Goal: Task Accomplishment & Management: Use online tool/utility

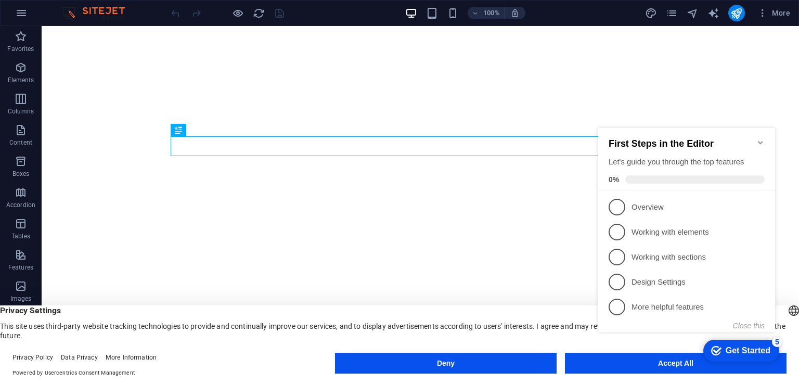
click at [760, 138] on icon "Minimize checklist" at bounding box center [761, 142] width 8 height 8
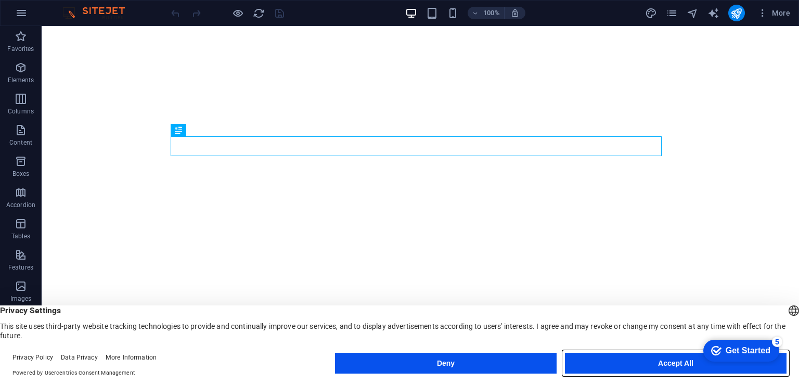
click at [647, 369] on button "Accept All" at bounding box center [676, 363] width 222 height 21
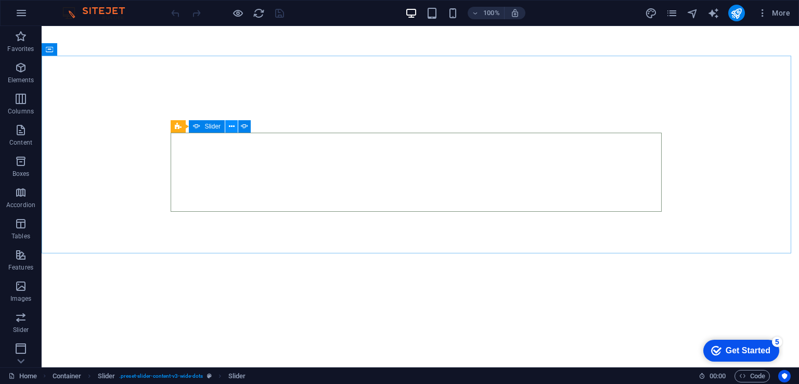
click at [233, 130] on icon at bounding box center [232, 126] width 6 height 11
click at [244, 128] on icon at bounding box center [244, 126] width 7 height 11
select select "ms"
select select "s"
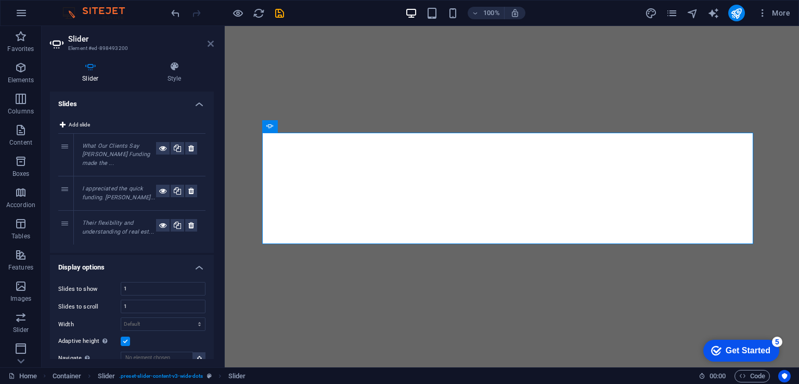
click at [210, 43] on icon at bounding box center [211, 44] width 6 height 8
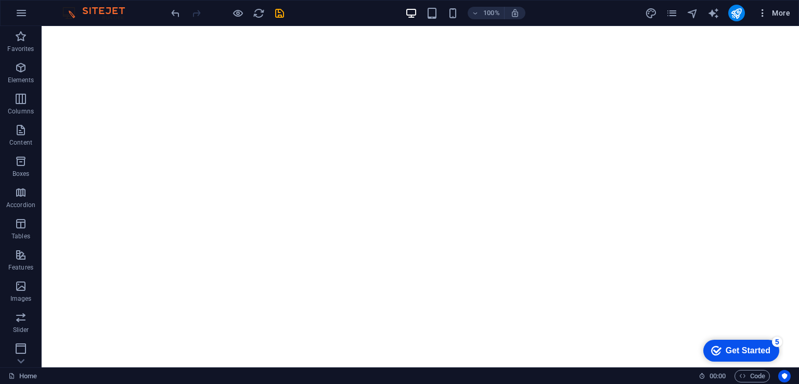
click at [778, 13] on span "More" at bounding box center [774, 13] width 33 height 10
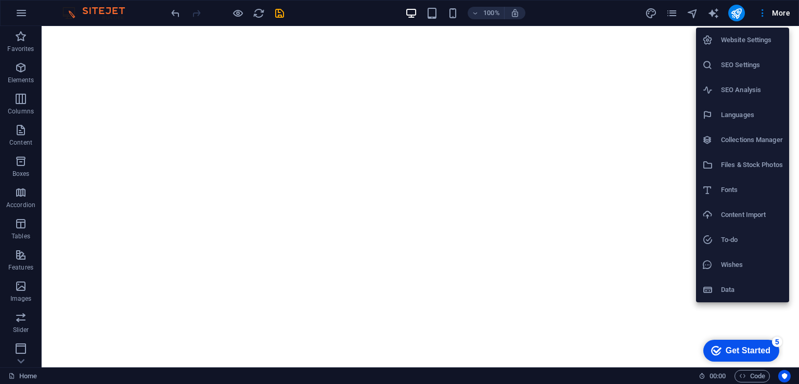
click at [640, 57] on div at bounding box center [399, 192] width 799 height 384
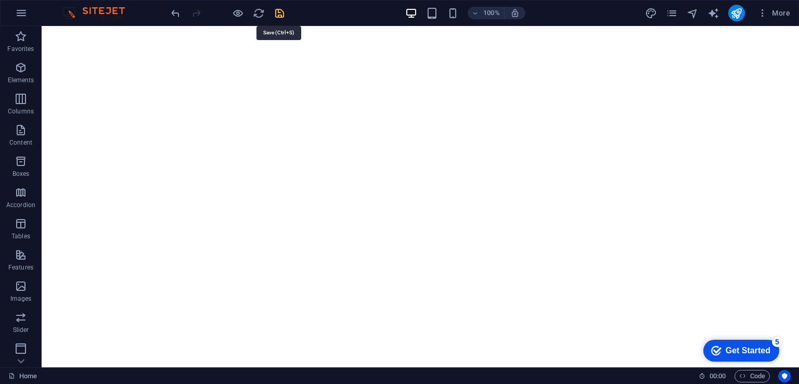
click at [283, 11] on icon "save" at bounding box center [280, 13] width 12 height 12
click at [278, 13] on div at bounding box center [227, 13] width 117 height 17
click at [783, 15] on span "More" at bounding box center [774, 13] width 33 height 10
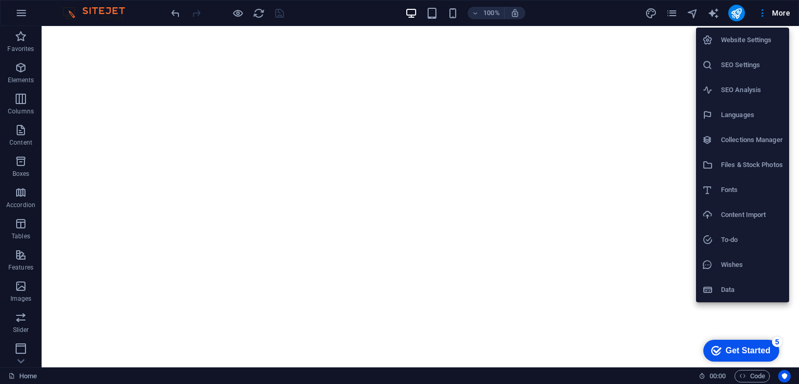
click at [579, 304] on div at bounding box center [399, 192] width 799 height 384
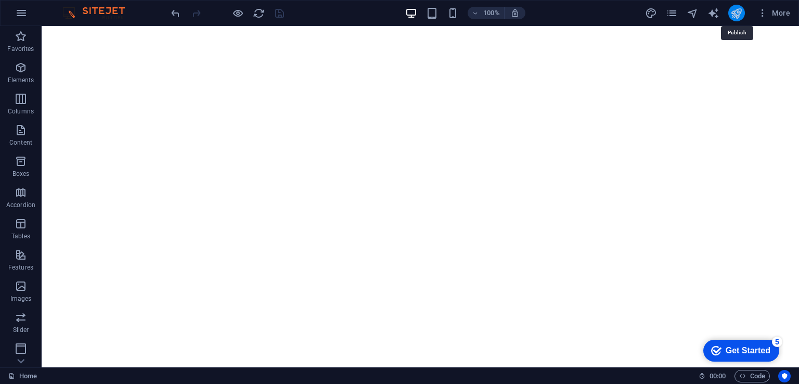
click at [739, 12] on icon "publish" at bounding box center [737, 13] width 12 height 12
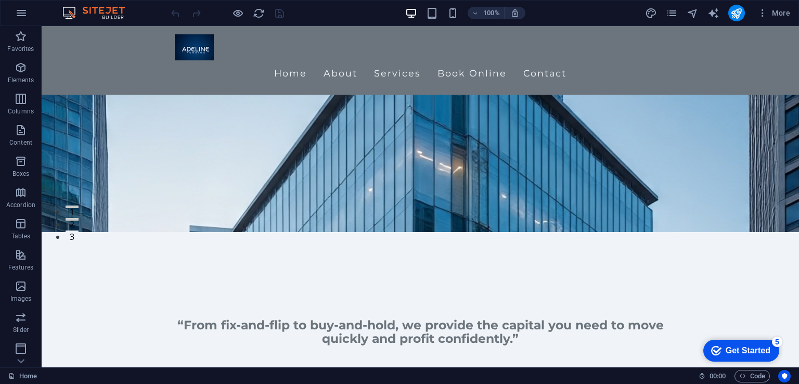
scroll to position [137, 0]
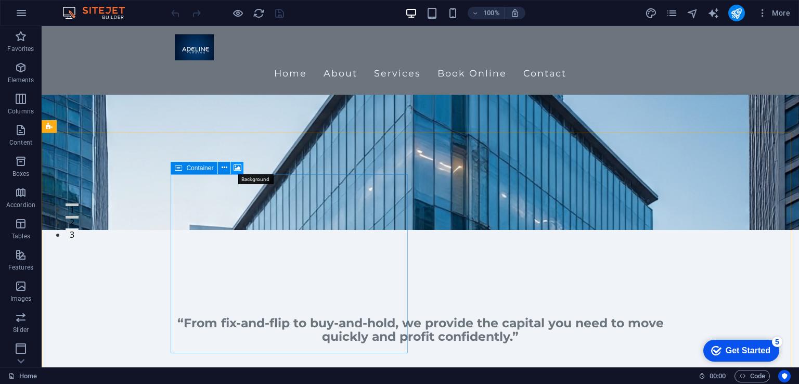
click at [237, 170] on icon at bounding box center [238, 167] width 8 height 11
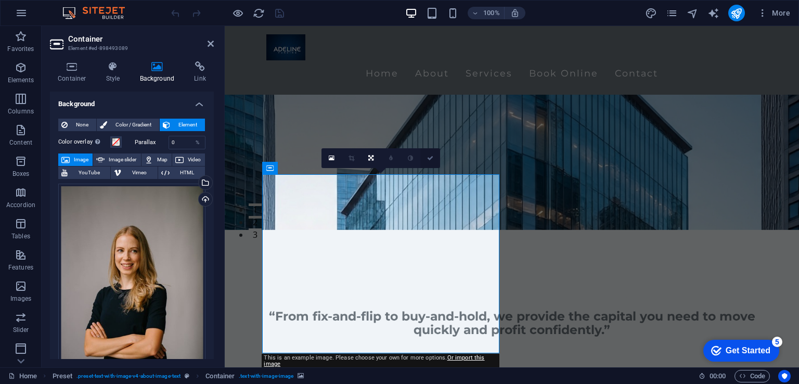
click at [431, 160] on icon at bounding box center [430, 158] width 6 height 6
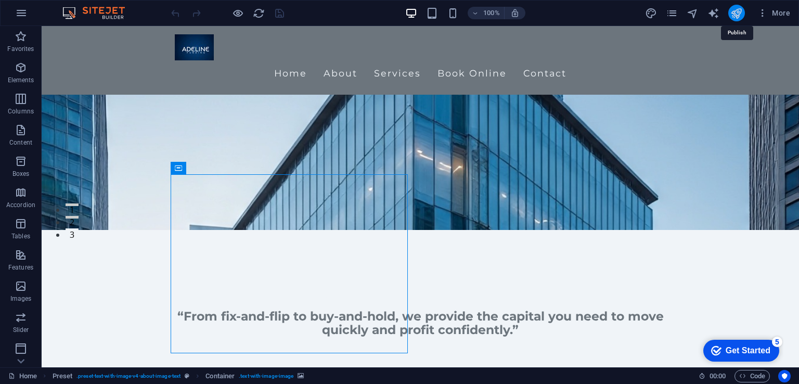
click at [739, 12] on icon "publish" at bounding box center [737, 13] width 12 height 12
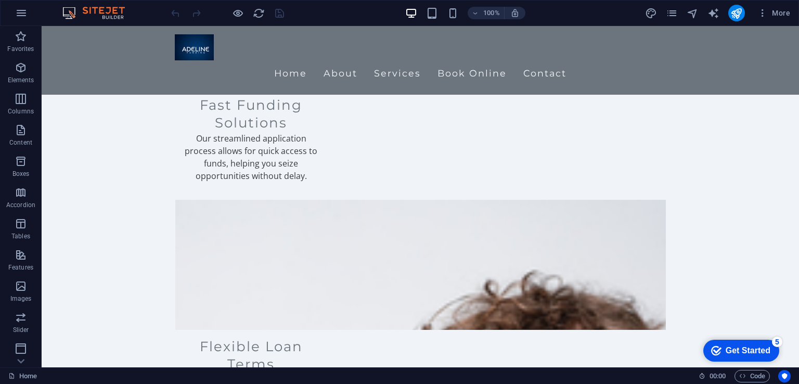
scroll to position [1505, 0]
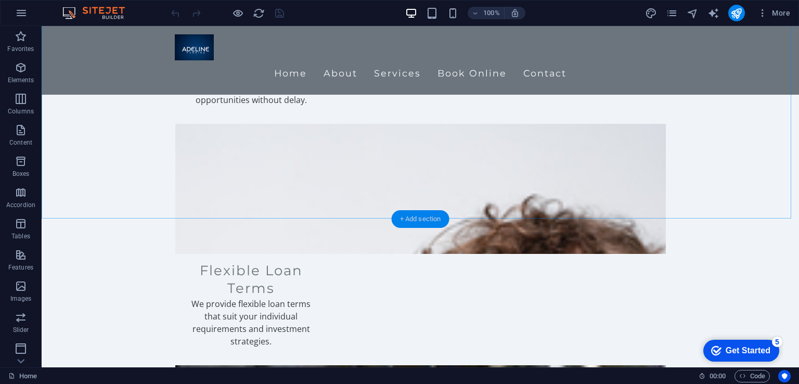
click at [430, 216] on div "+ Add section" at bounding box center [421, 219] width 58 height 18
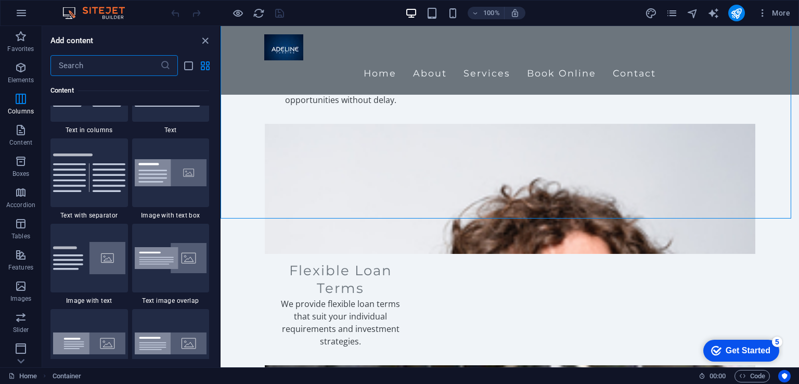
scroll to position [1798, 0]
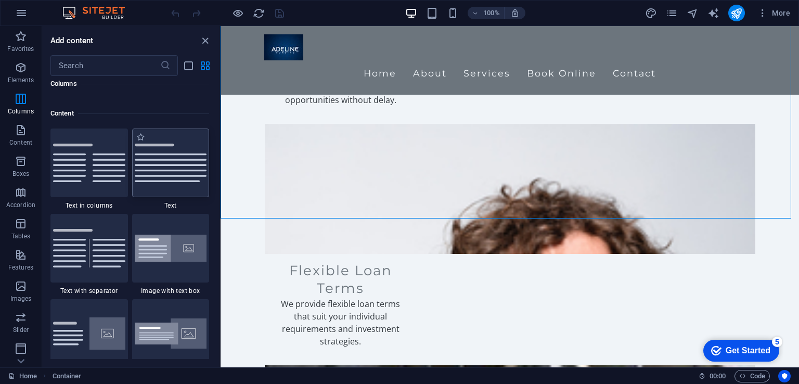
click at [188, 158] on img at bounding box center [171, 163] width 72 height 39
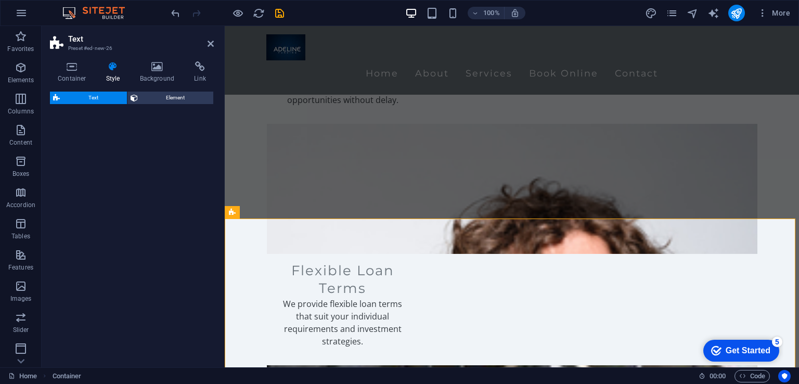
select select "preset-text-v2-default"
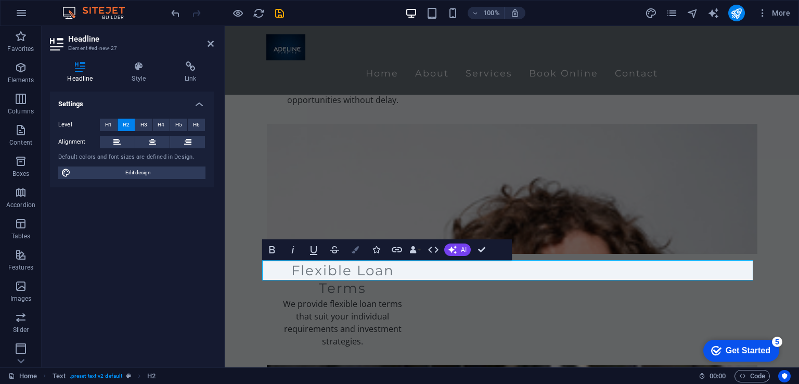
click at [357, 248] on icon "button" at bounding box center [355, 249] width 7 height 7
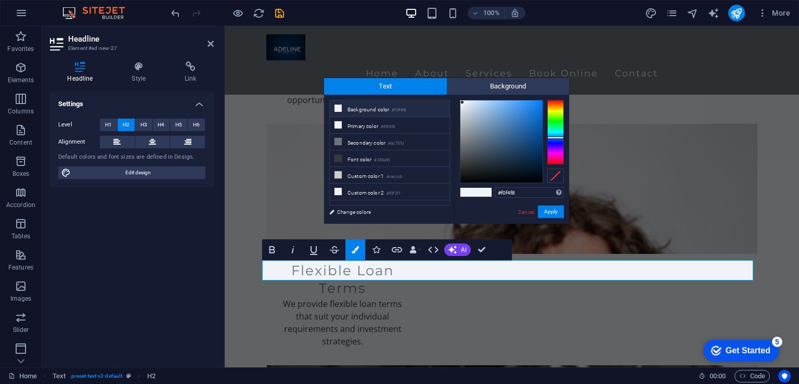
click at [336, 109] on icon at bounding box center [338, 108] width 7 height 7
click at [523, 212] on link "Cancel" at bounding box center [526, 212] width 18 height 8
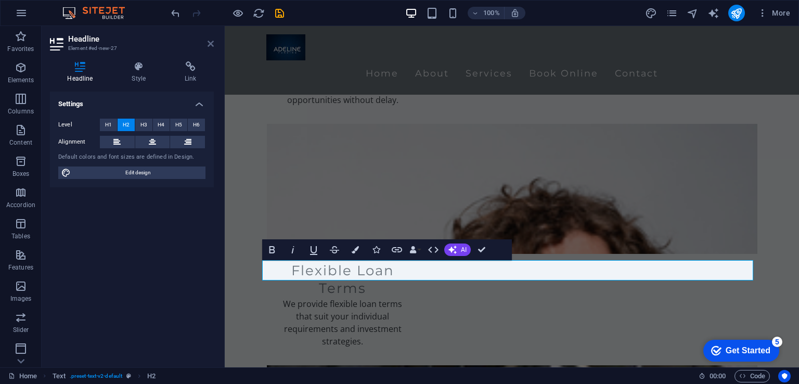
click at [210, 46] on icon at bounding box center [211, 44] width 6 height 8
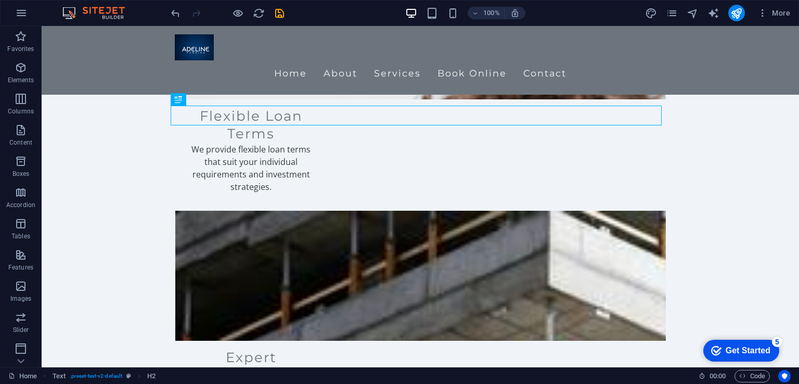
scroll to position [1670, 0]
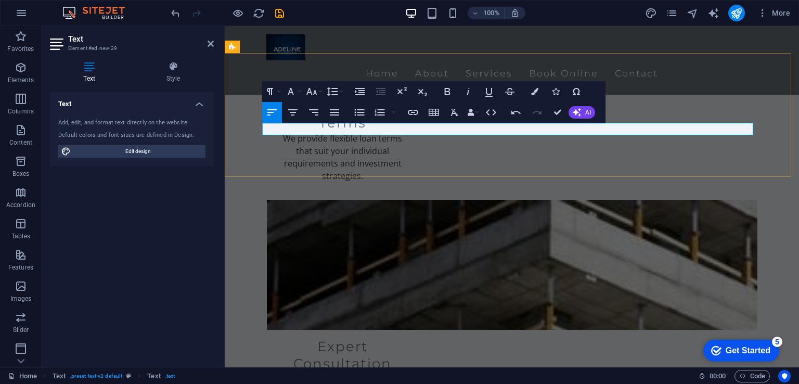
click at [292, 110] on icon "button" at bounding box center [292, 112] width 9 height 6
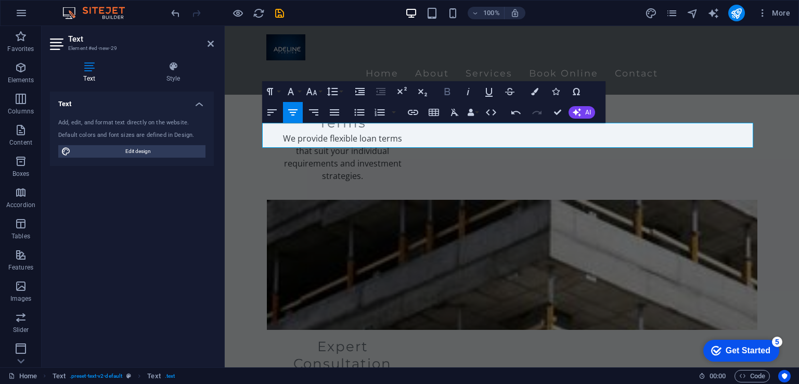
click at [451, 90] on icon "button" at bounding box center [447, 91] width 12 height 12
click at [450, 91] on icon "button" at bounding box center [447, 91] width 12 height 12
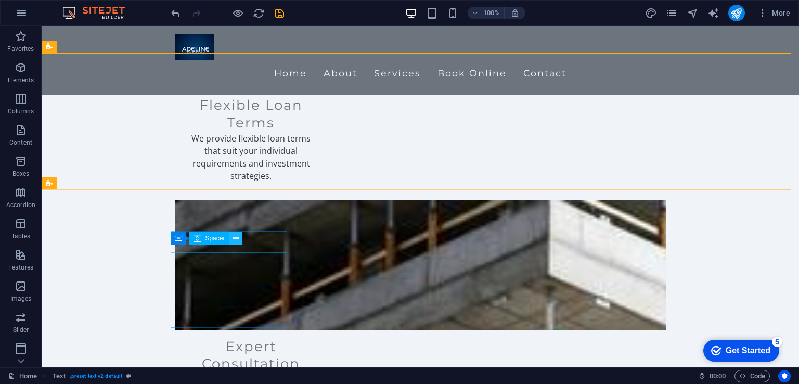
click at [238, 240] on icon at bounding box center [236, 238] width 6 height 11
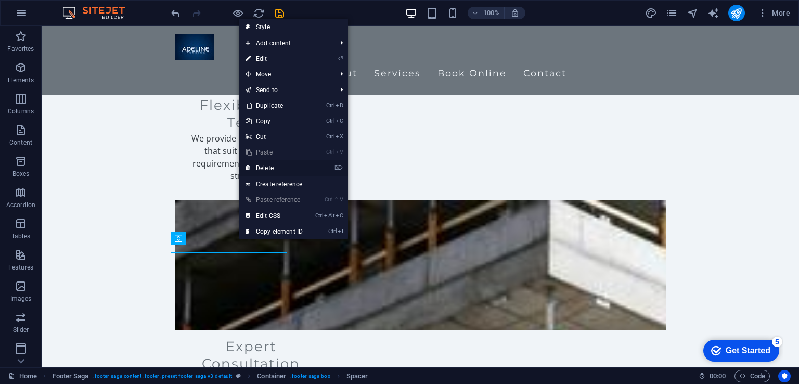
click at [269, 169] on link "⌦ Delete" at bounding box center [274, 168] width 70 height 16
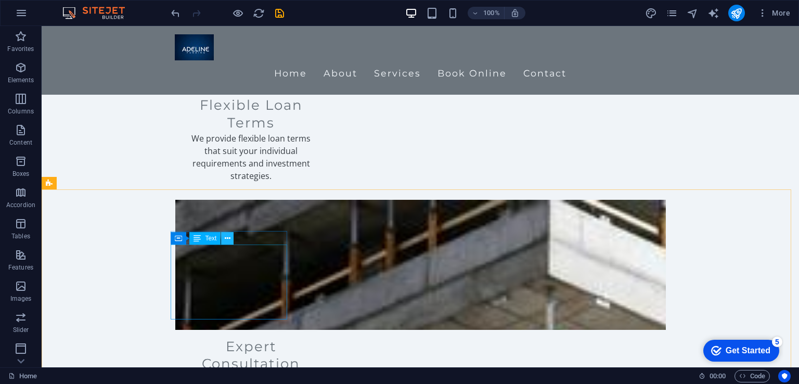
click at [227, 239] on icon at bounding box center [228, 238] width 6 height 11
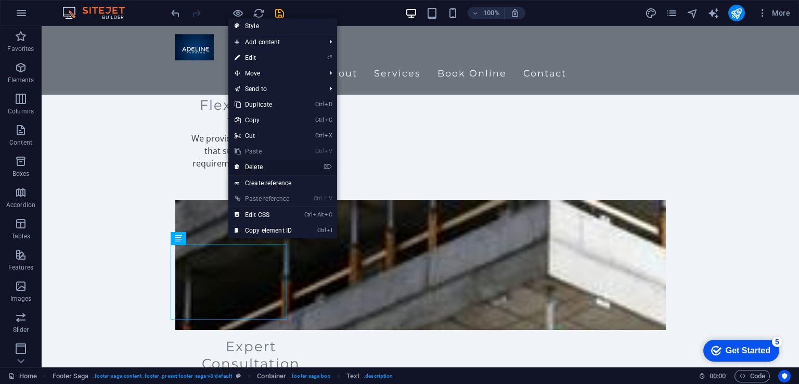
click at [259, 168] on link "⌦ Delete" at bounding box center [263, 167] width 70 height 16
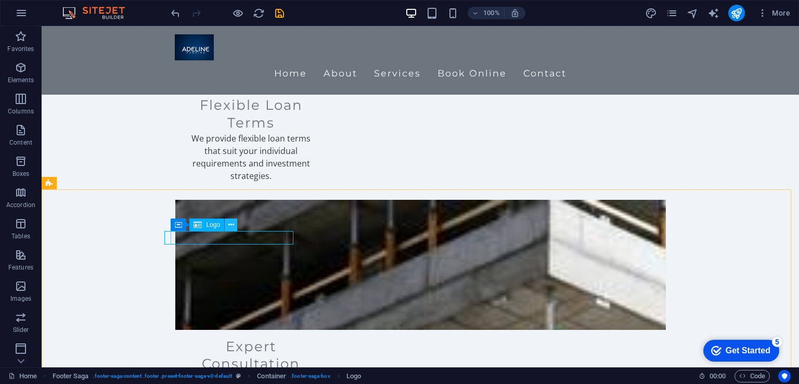
click at [235, 221] on button at bounding box center [231, 225] width 12 height 12
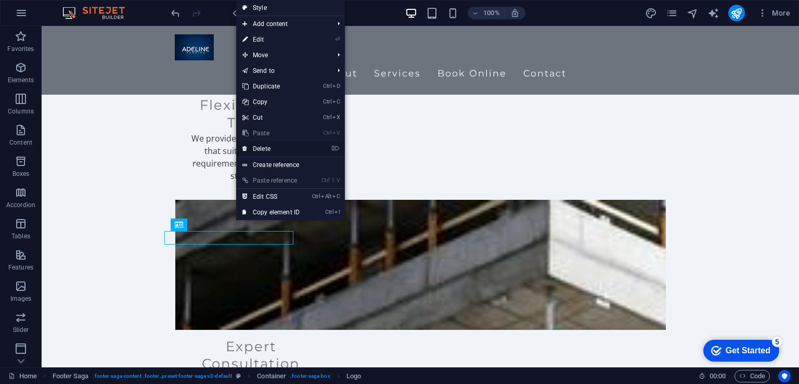
click at [272, 150] on link "⌦ Delete" at bounding box center [271, 149] width 70 height 16
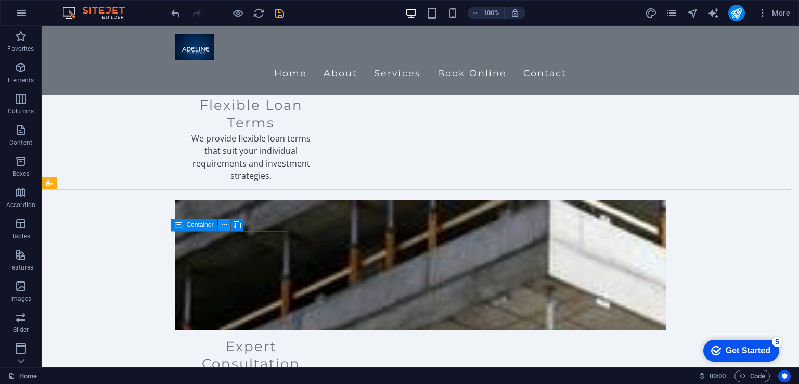
click at [224, 224] on icon at bounding box center [225, 225] width 6 height 11
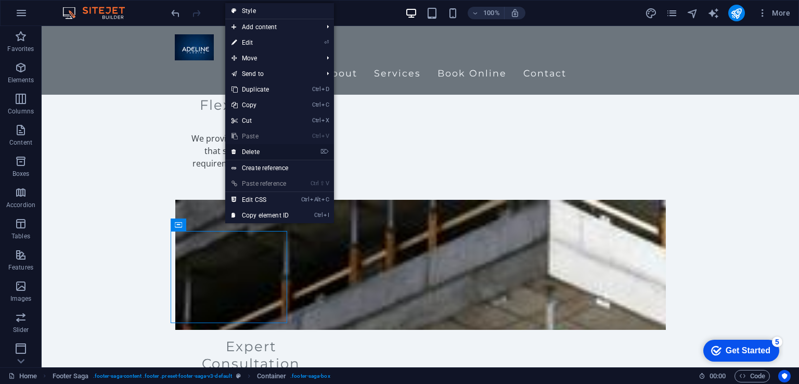
click at [257, 149] on link "⌦ Delete" at bounding box center [260, 152] width 70 height 16
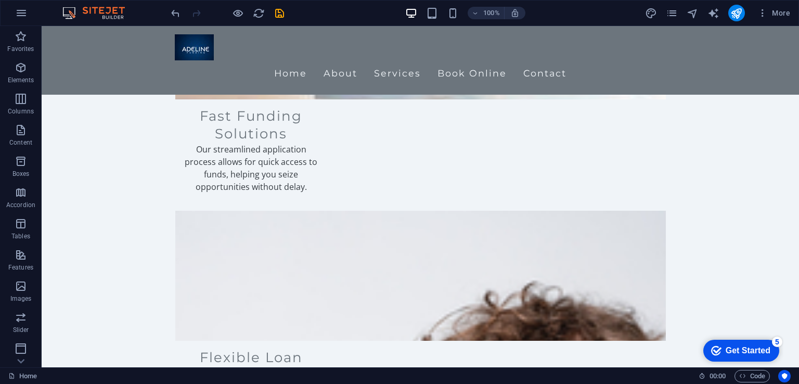
scroll to position [1491, 0]
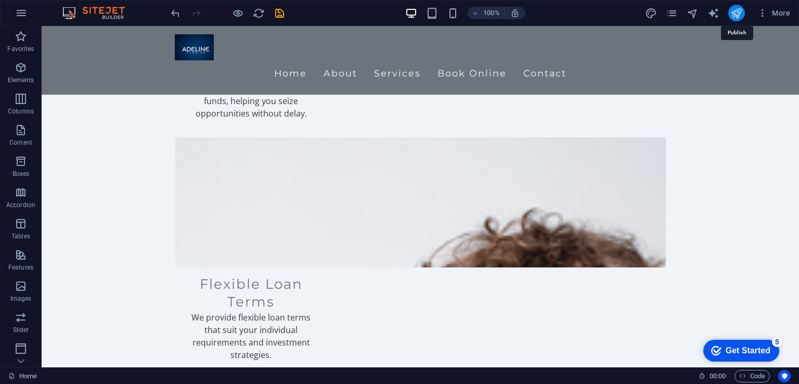
click at [735, 16] on icon "publish" at bounding box center [737, 13] width 12 height 12
click at [738, 14] on icon "publish" at bounding box center [737, 13] width 12 height 12
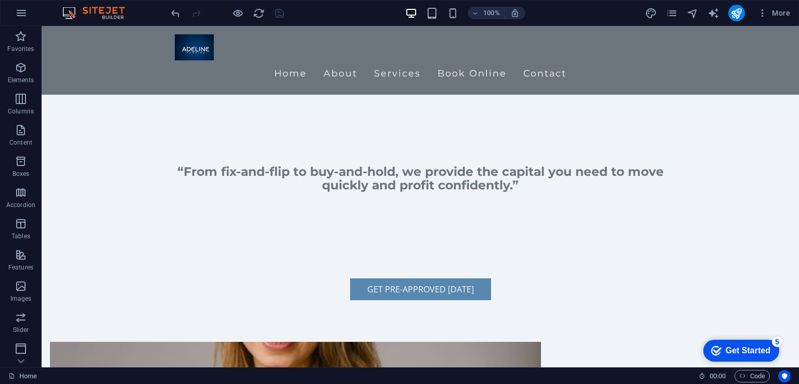
scroll to position [340, 0]
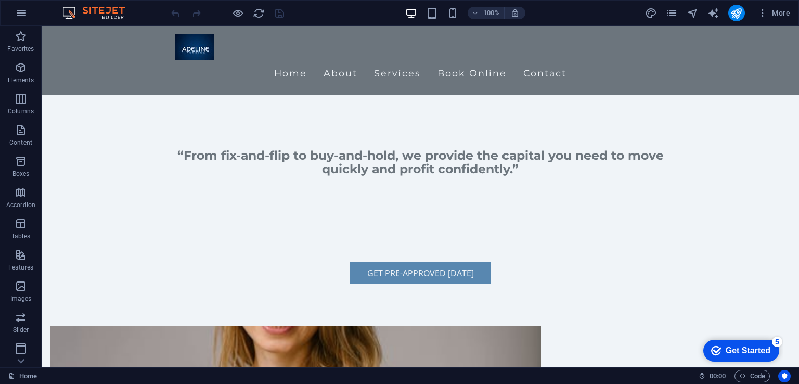
scroll to position [110, 0]
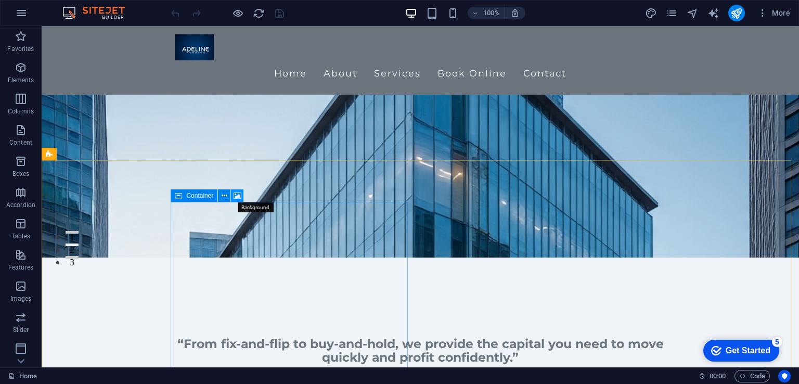
click at [234, 195] on icon at bounding box center [238, 195] width 8 height 11
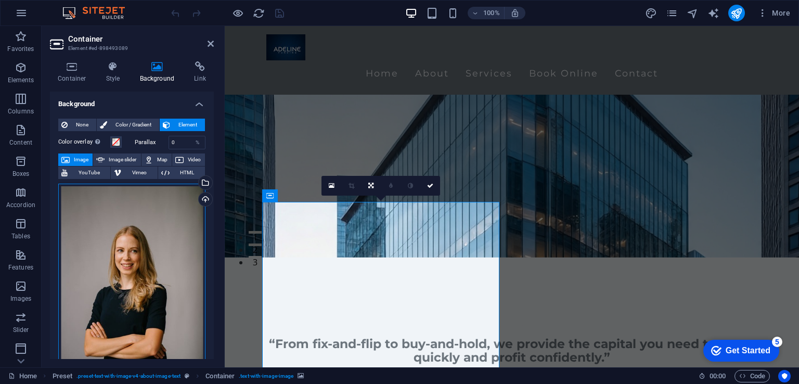
click at [177, 198] on div "Drag files here, click to choose files or select files from Files or our free s…" at bounding box center [131, 293] width 147 height 219
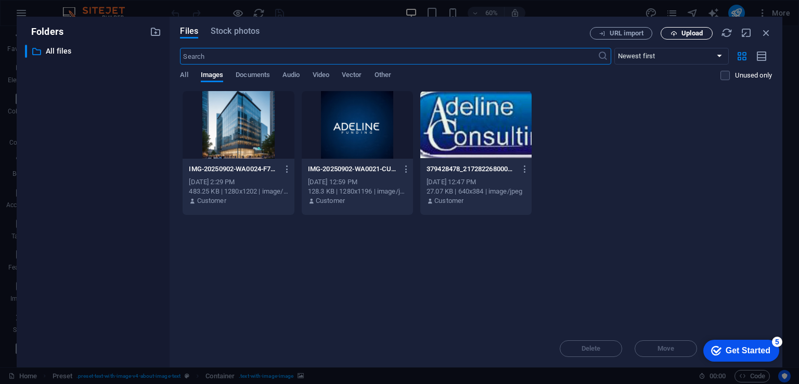
click at [684, 33] on span "Upload" at bounding box center [692, 33] width 21 height 6
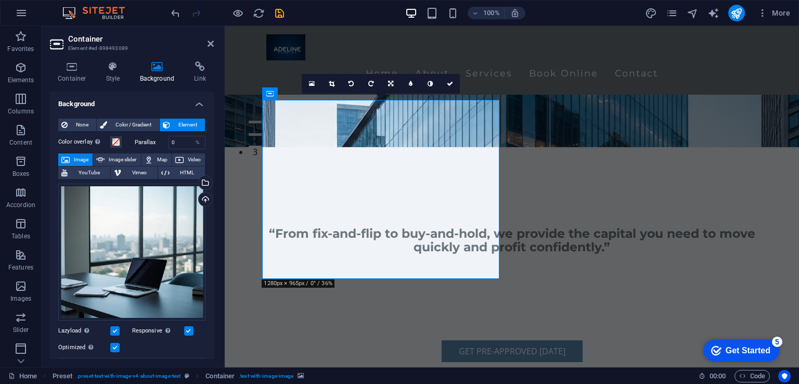
scroll to position [204, 0]
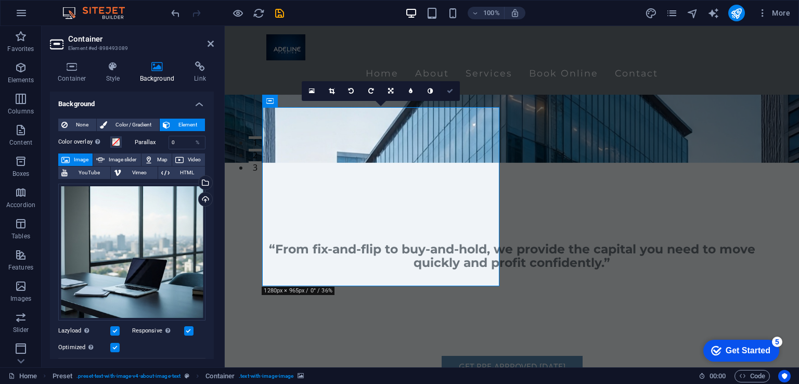
click at [450, 91] on icon at bounding box center [450, 91] width 6 height 6
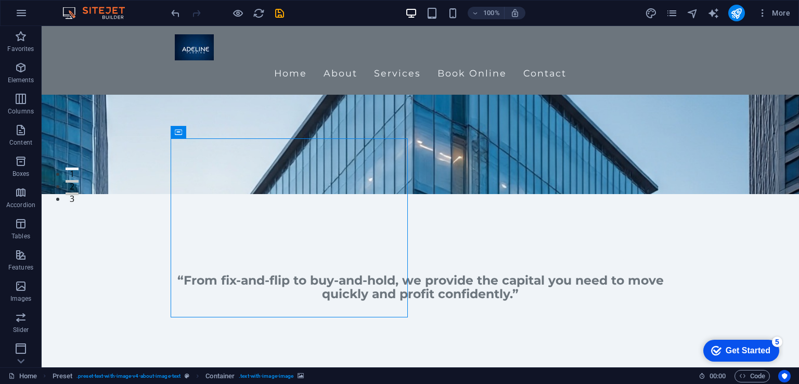
scroll to position [176, 0]
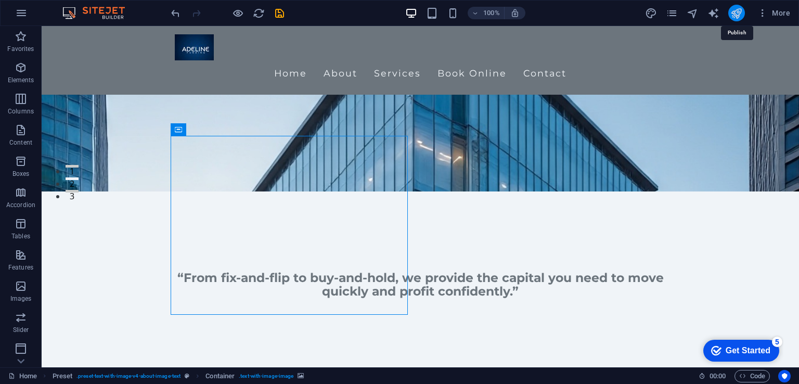
click at [737, 10] on icon "publish" at bounding box center [737, 13] width 12 height 12
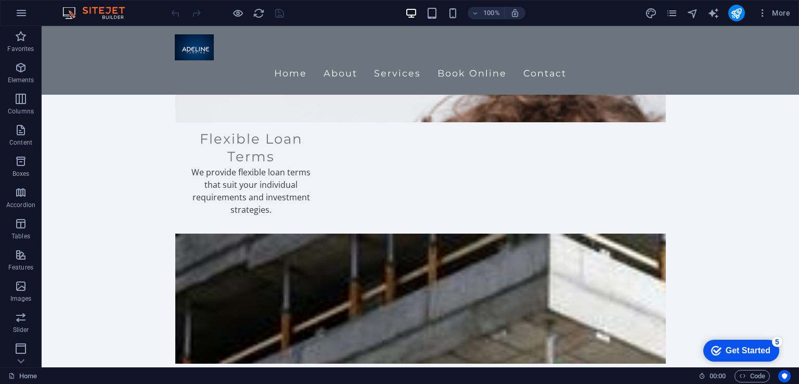
scroll to position [1721, 0]
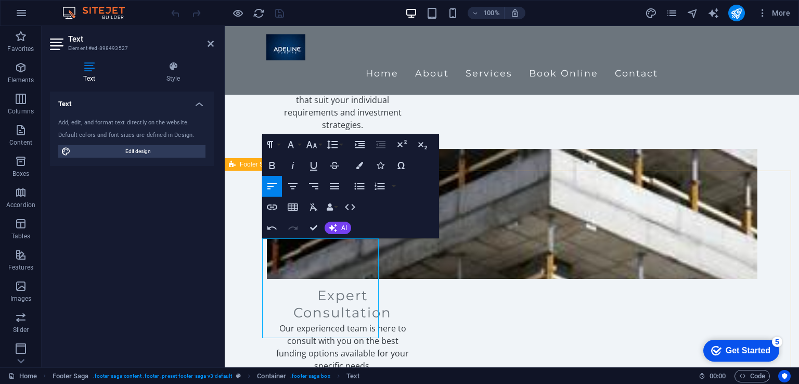
drag, startPoint x: 302, startPoint y: 299, endPoint x: 255, endPoint y: 248, distance: 69.3
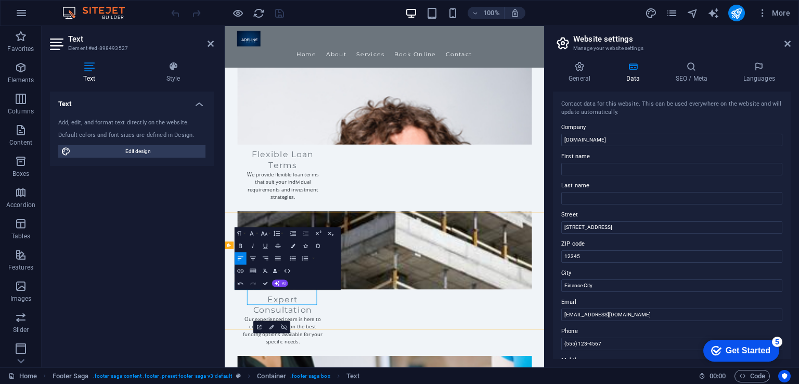
scroll to position [1556, 0]
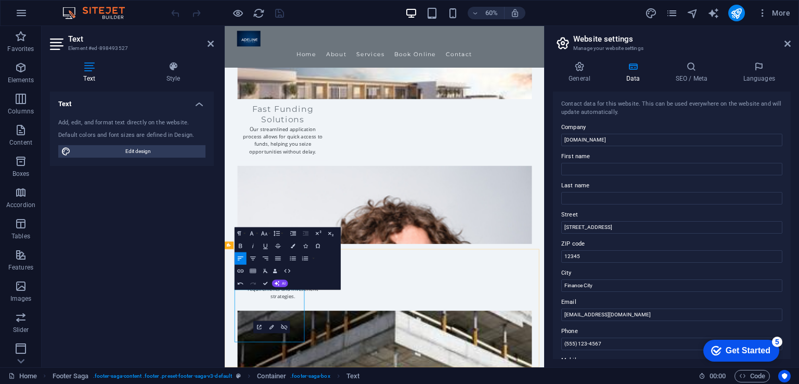
click at [573, 315] on input "info@adelinefunding.com" at bounding box center [671, 315] width 221 height 12
type input "[EMAIL_ADDRESS][DOMAIN_NAME]"
drag, startPoint x: 787, startPoint y: 176, endPoint x: 791, endPoint y: 219, distance: 42.8
click at [791, 219] on div "General Data SEO / Meta Languages Website name adelinefunding.com Logo Drag fil…" at bounding box center [672, 210] width 254 height 314
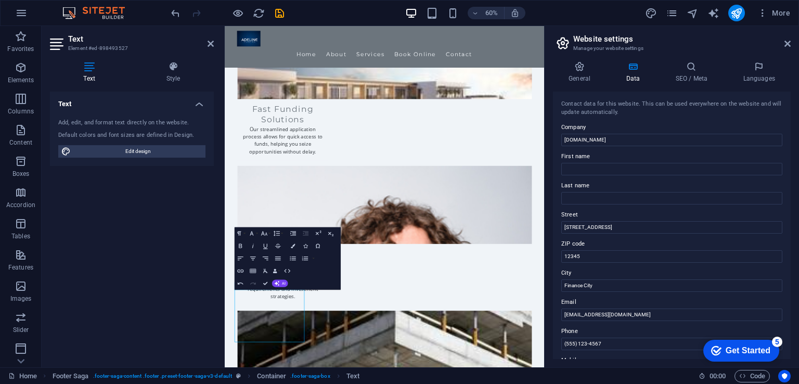
drag, startPoint x: 786, startPoint y: 212, endPoint x: 787, endPoint y: 246, distance: 33.3
click at [787, 246] on div "Contact data for this website. This can be used everywhere on the website and w…" at bounding box center [672, 225] width 238 height 267
drag, startPoint x: 633, startPoint y: 225, endPoint x: 548, endPoint y: 226, distance: 85.3
click at [548, 226] on div "General Data SEO / Meta Languages Website name adelinefunding.com Logo Drag fil…" at bounding box center [672, 210] width 254 height 314
type input "[STREET_ADDRESS][PERSON_NAME]"
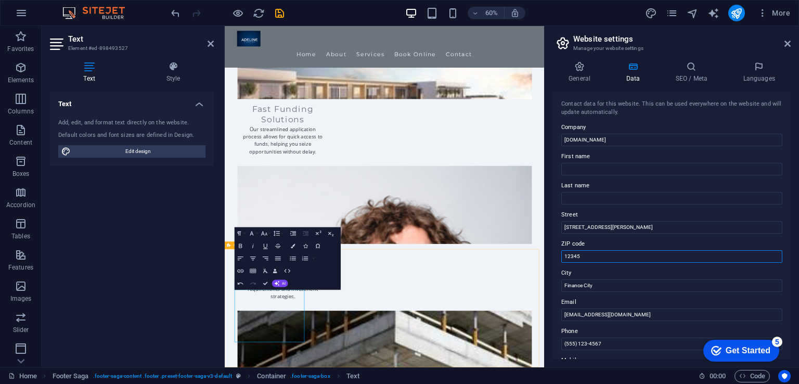
drag, startPoint x: 819, startPoint y: 284, endPoint x: 724, endPoint y: 418, distance: 164.9
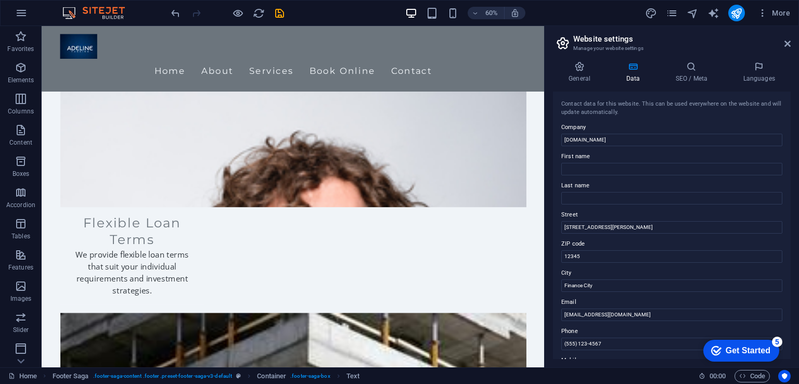
scroll to position [1703, 0]
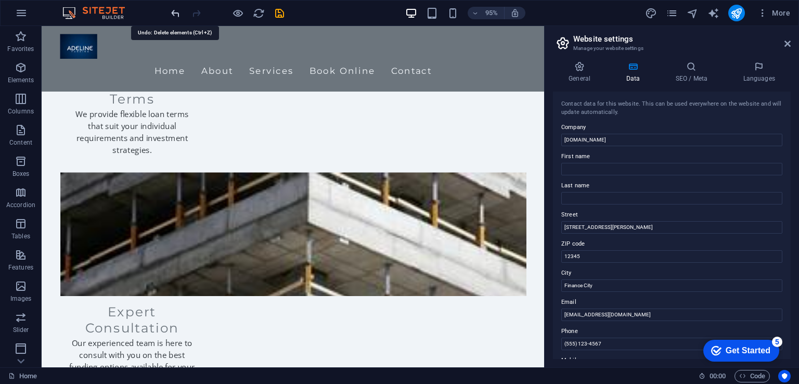
click at [170, 15] on icon "undo" at bounding box center [176, 13] width 12 height 12
click at [788, 46] on icon at bounding box center [788, 44] width 6 height 8
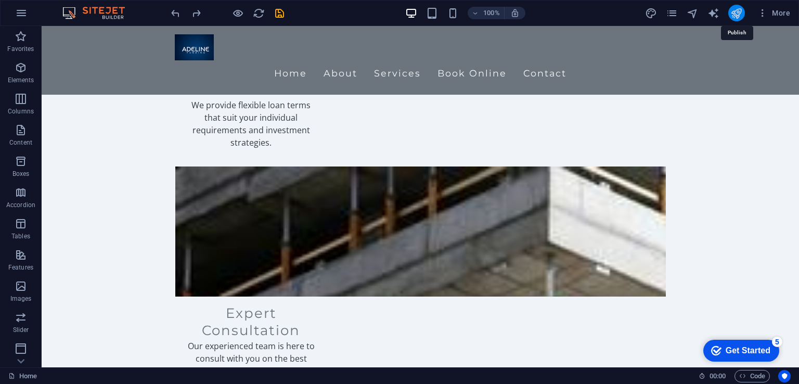
click at [735, 13] on icon "publish" at bounding box center [737, 13] width 12 height 12
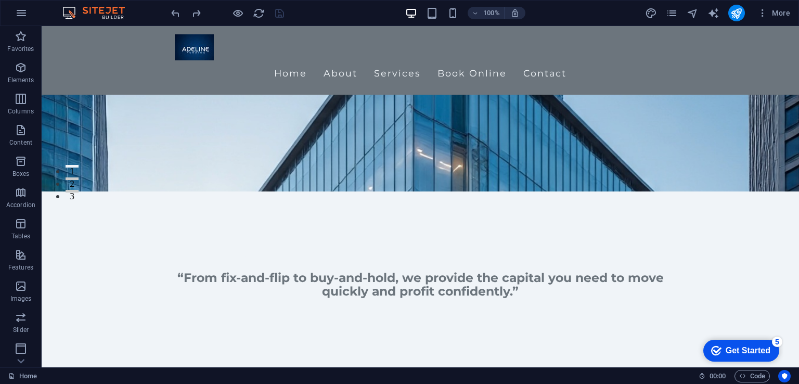
scroll to position [142, 0]
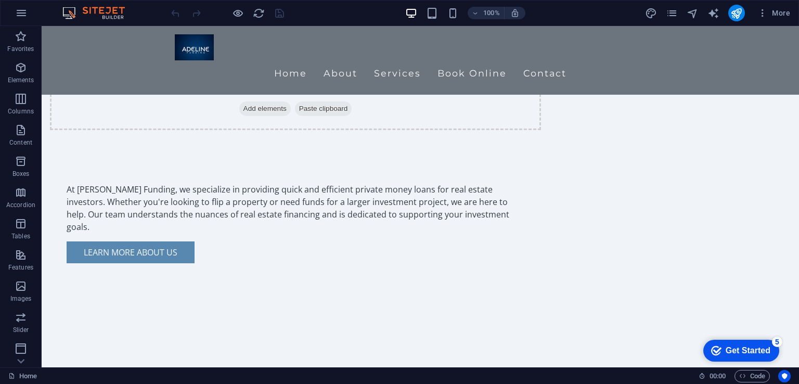
scroll to position [752, 0]
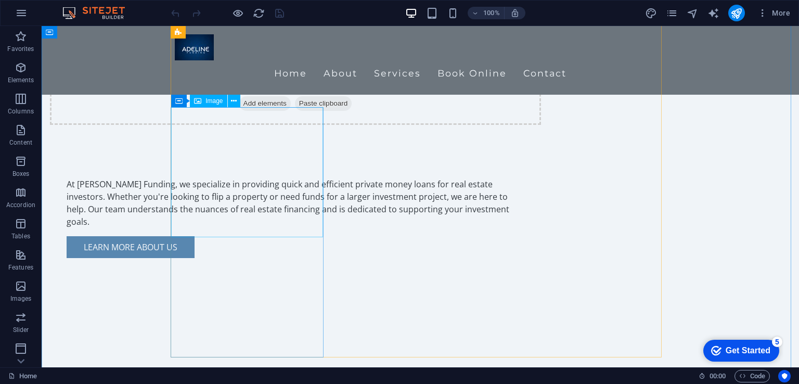
click at [232, 104] on icon at bounding box center [234, 101] width 6 height 11
click at [233, 104] on icon at bounding box center [234, 101] width 6 height 11
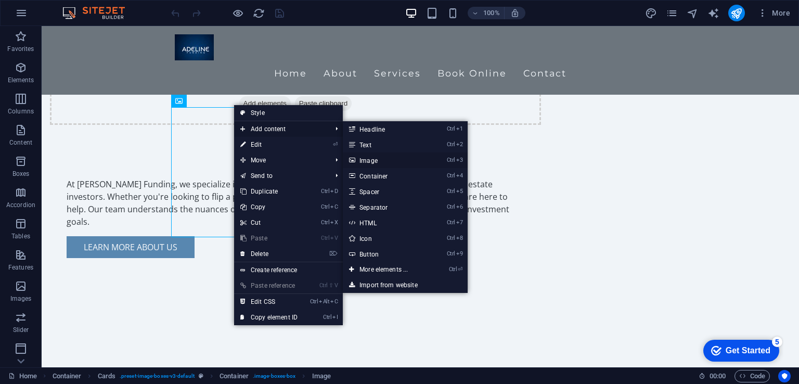
click at [354, 161] on icon at bounding box center [351, 160] width 5 height 16
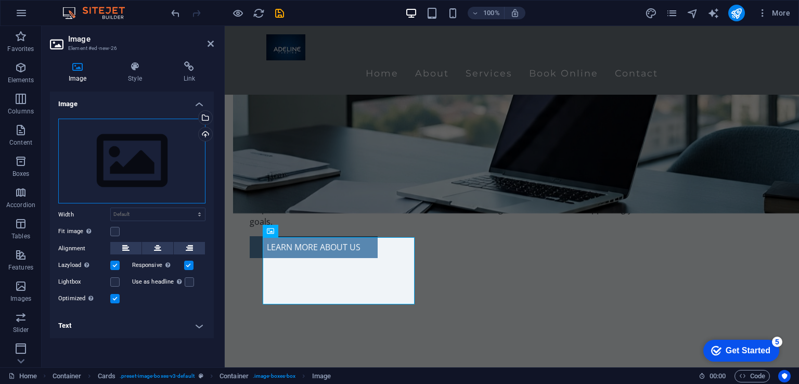
click at [137, 147] on div "Drag files here, click to choose files or select files from Files or our free s…" at bounding box center [131, 161] width 147 height 85
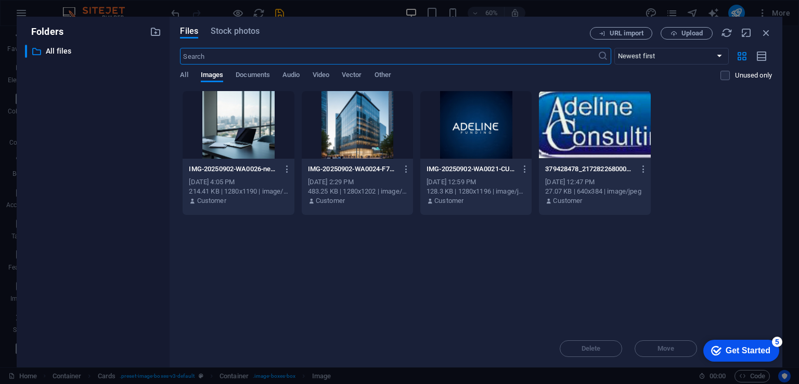
scroll to position [814, 0]
click at [686, 37] on button "Upload" at bounding box center [687, 33] width 52 height 12
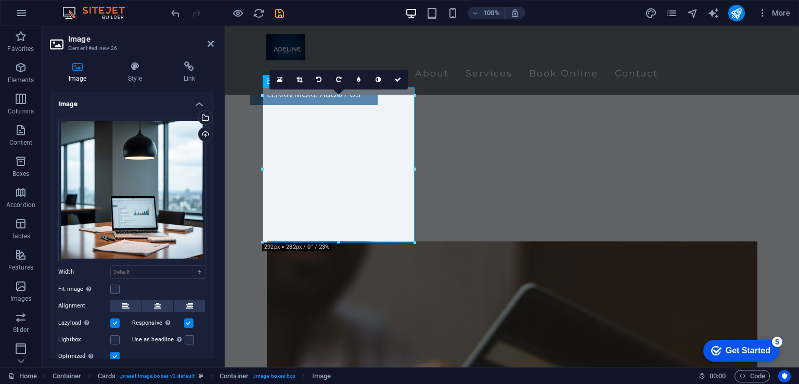
scroll to position [902, 0]
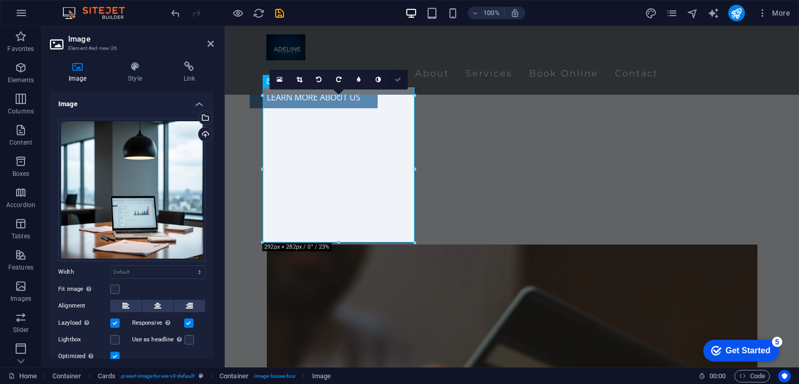
click at [395, 80] on icon at bounding box center [398, 79] width 6 height 6
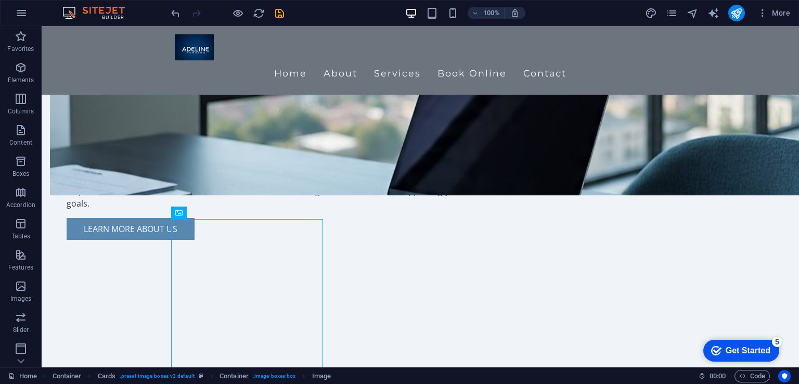
scroll to position [770, 0]
click at [236, 84] on icon at bounding box center [234, 83] width 6 height 11
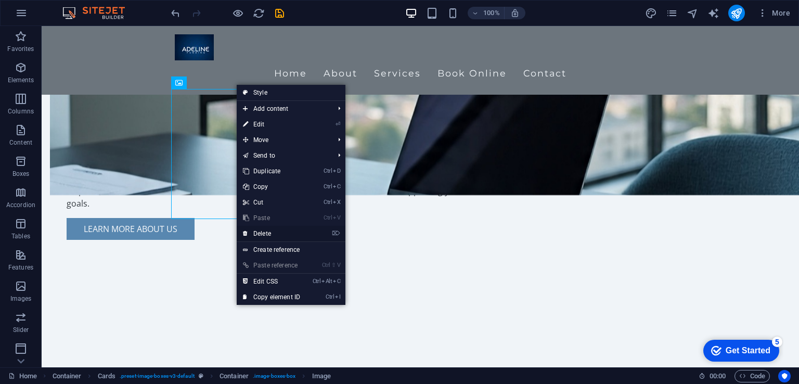
click at [257, 231] on link "⌦ Delete" at bounding box center [272, 234] width 70 height 16
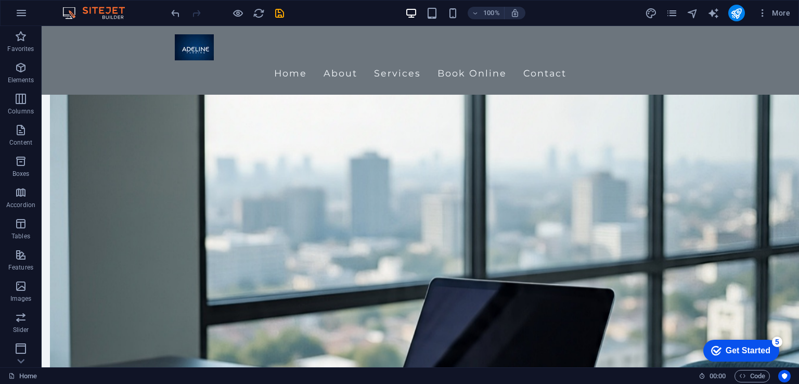
scroll to position [466, 0]
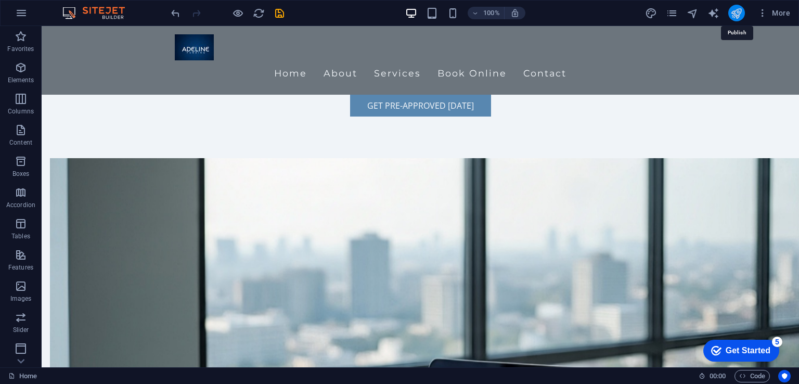
click at [733, 17] on icon "publish" at bounding box center [737, 13] width 12 height 12
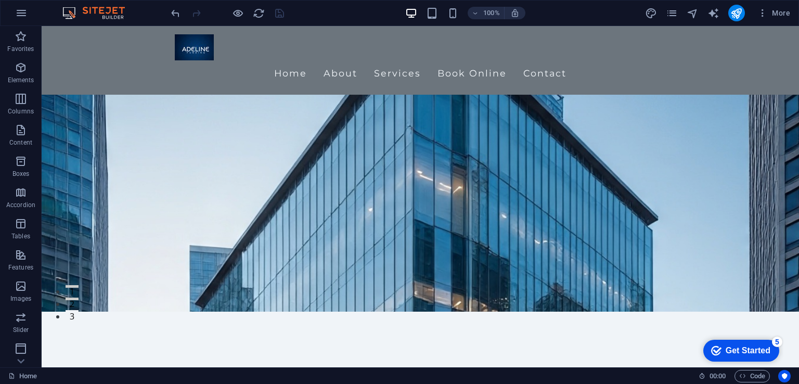
scroll to position [0, 0]
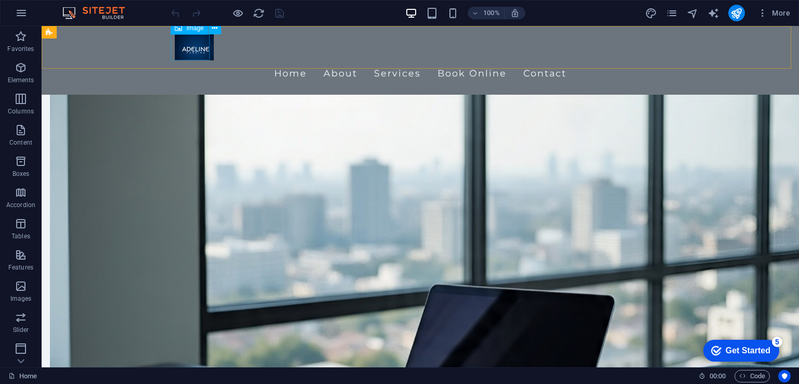
click at [195, 42] on figure at bounding box center [420, 47] width 491 height 26
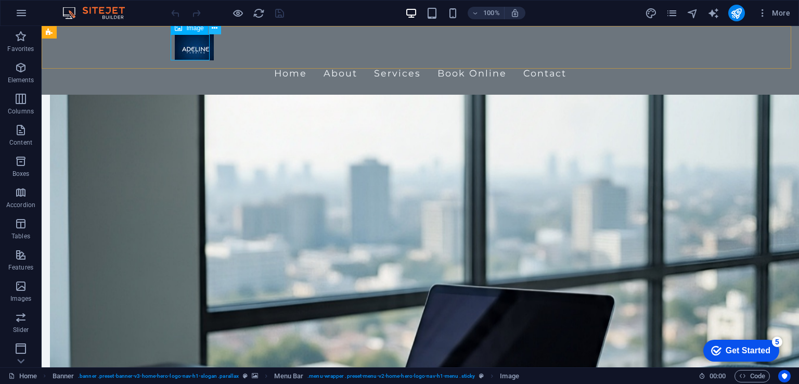
click at [219, 28] on button at bounding box center [215, 28] width 12 height 12
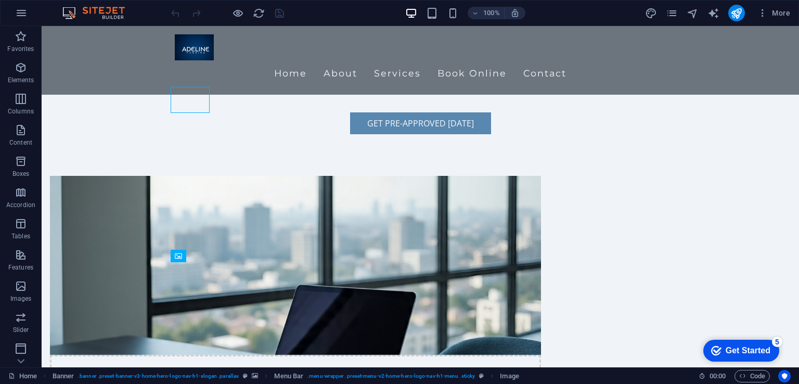
scroll to position [443, 0]
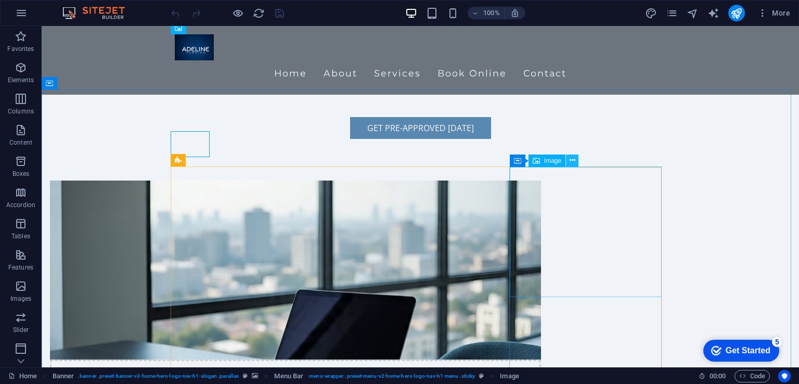
click at [573, 161] on icon at bounding box center [573, 160] width 6 height 11
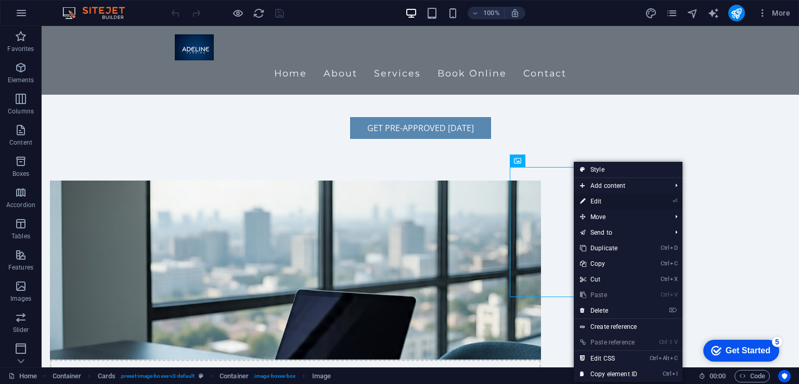
click at [594, 199] on link "⏎ Edit" at bounding box center [609, 202] width 70 height 16
select select "vw"
select select "px"
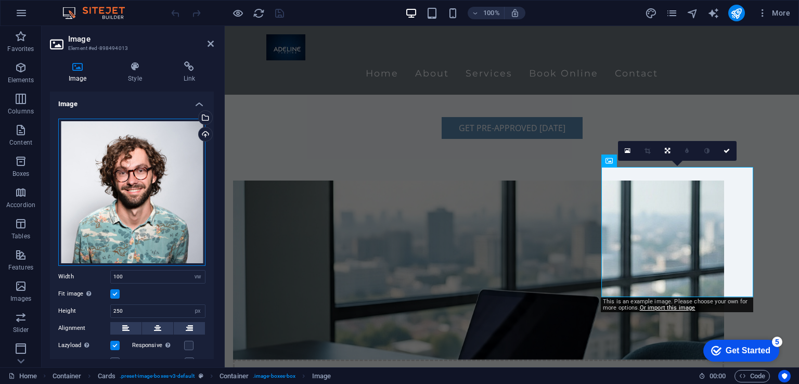
click at [146, 189] on div "Drag files here, click to choose files or select files from Files or our free s…" at bounding box center [131, 192] width 147 height 147
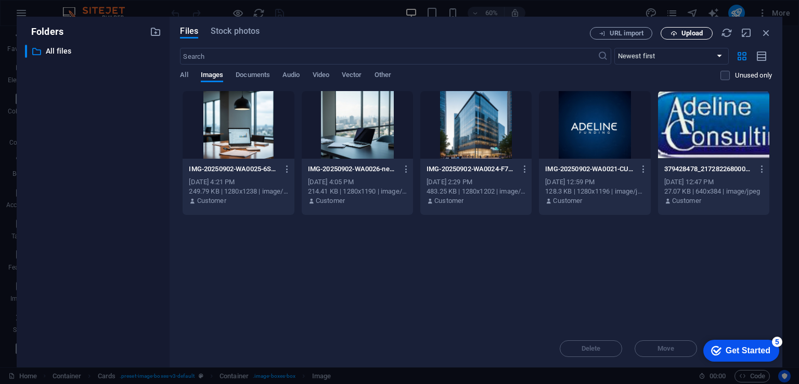
click at [694, 32] on span "Upload" at bounding box center [692, 33] width 21 height 6
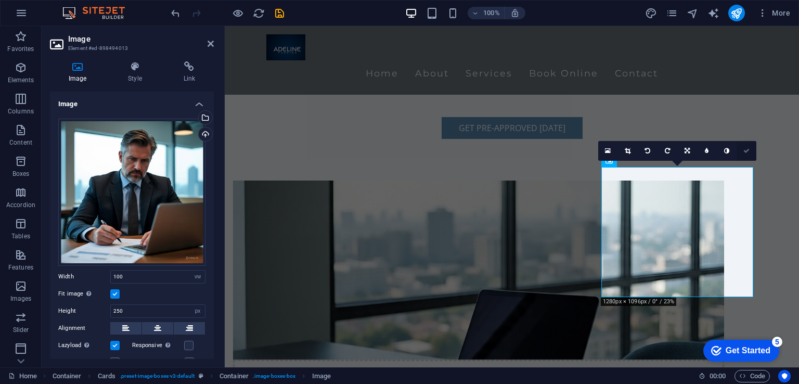
click at [745, 154] on link at bounding box center [747, 151] width 20 height 20
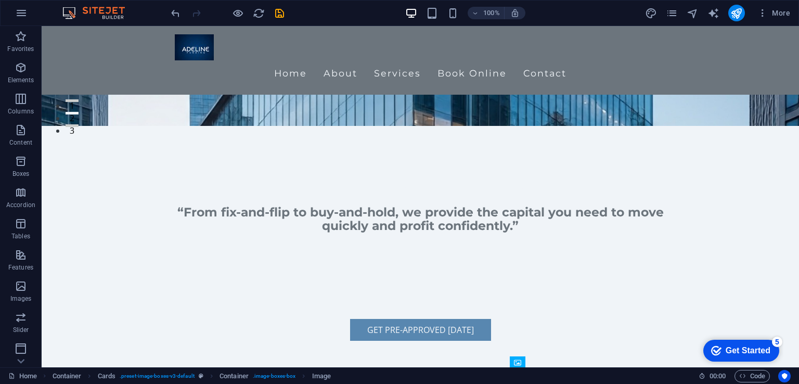
scroll to position [0, 0]
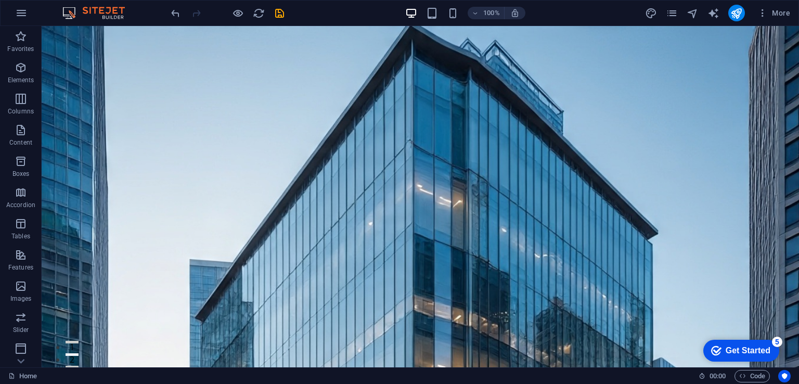
drag, startPoint x: 796, startPoint y: 113, endPoint x: 826, endPoint y: 45, distance: 74.8
click at [216, 33] on icon at bounding box center [215, 32] width 6 height 11
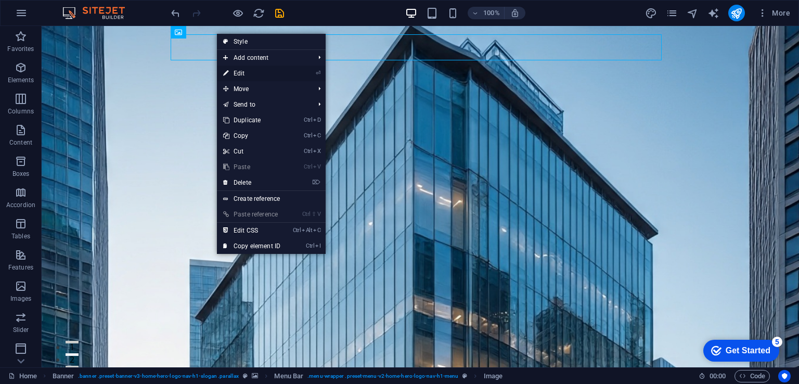
click at [245, 73] on link "⏎ Edit" at bounding box center [252, 74] width 70 height 16
select select "px"
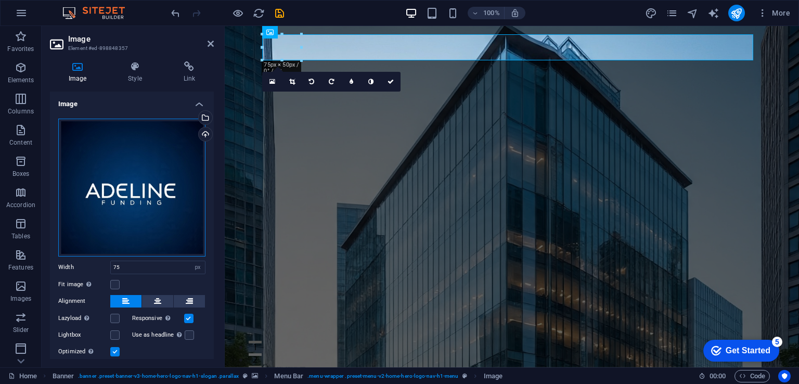
click at [99, 140] on div "Drag files here, click to choose files or select files from Files or our free s…" at bounding box center [131, 188] width 147 height 138
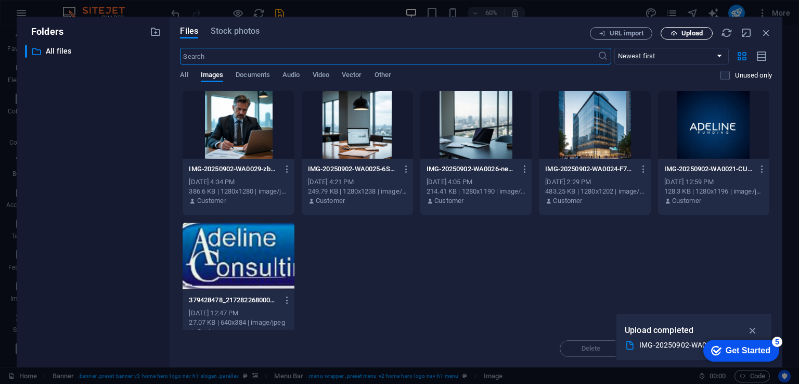
click at [694, 34] on span "Upload" at bounding box center [692, 33] width 21 height 6
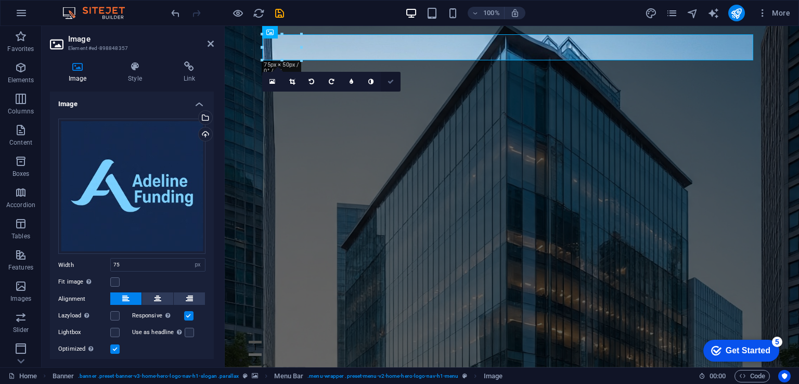
click at [390, 83] on icon at bounding box center [391, 82] width 6 height 6
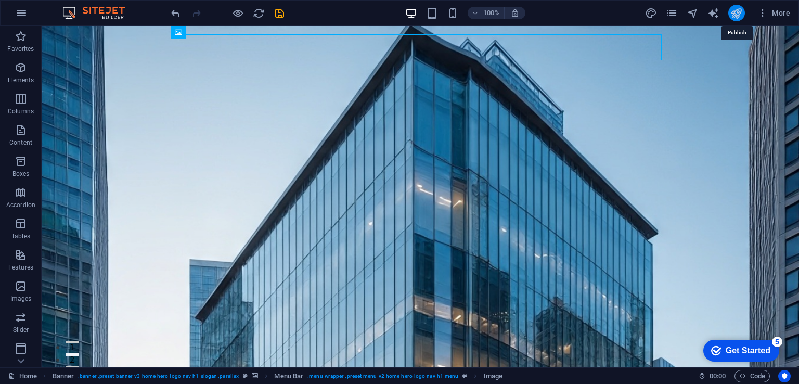
click at [738, 14] on icon "publish" at bounding box center [737, 13] width 12 height 12
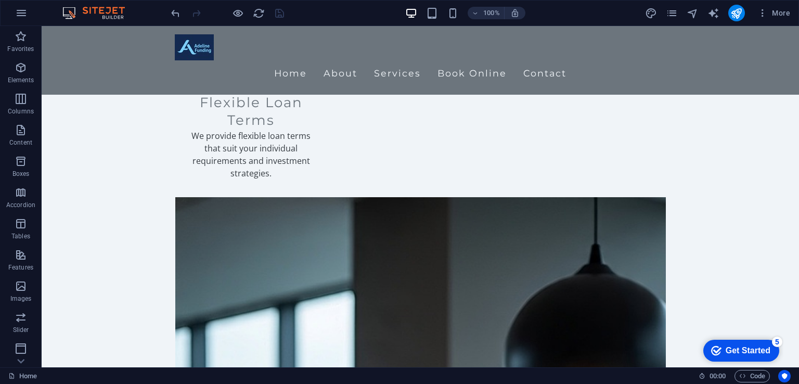
scroll to position [1689, 0]
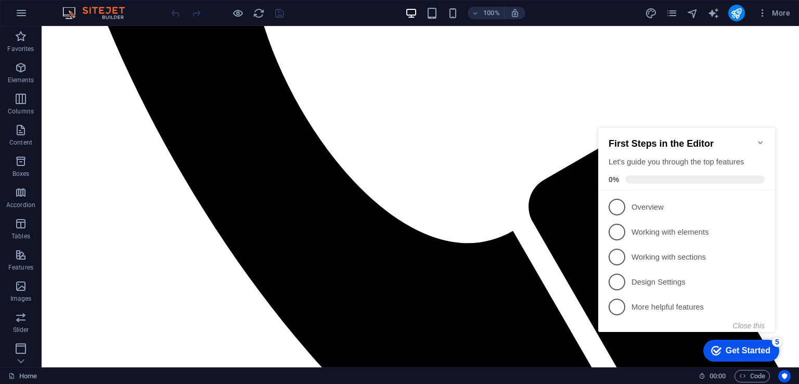
scroll to position [927, 0]
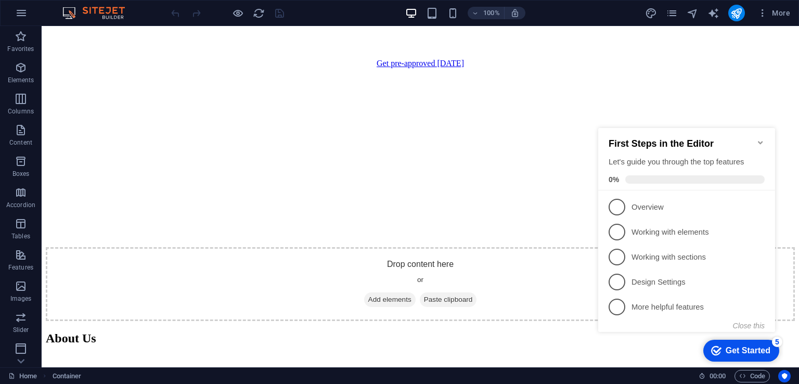
scroll to position [1529, 0]
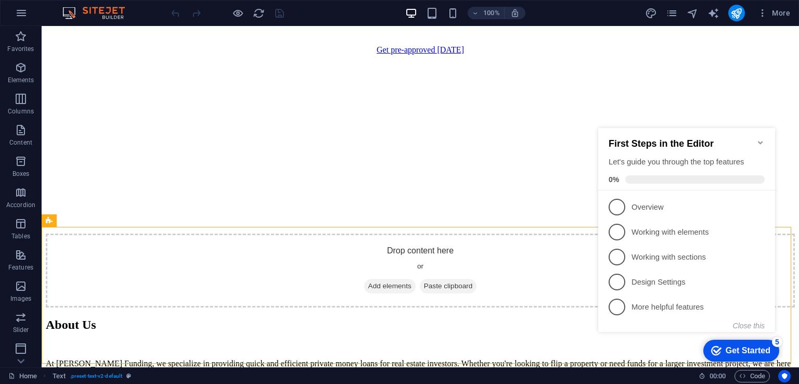
click at [763, 138] on icon "Minimize checklist" at bounding box center [761, 142] width 8 height 8
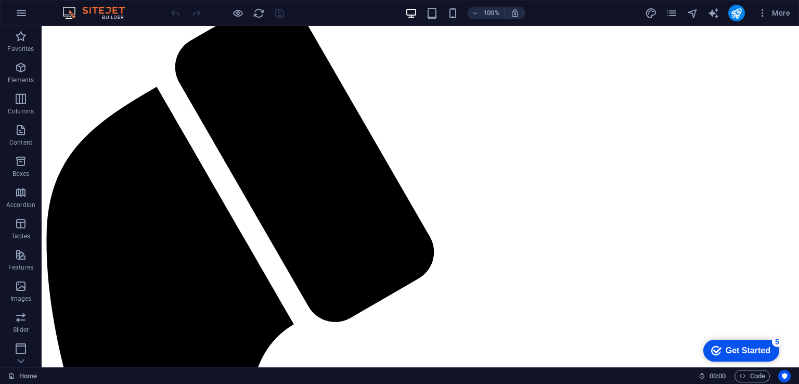
scroll to position [447, 0]
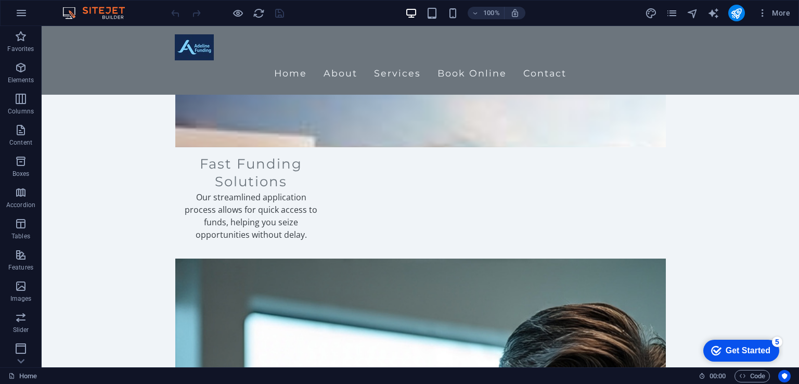
scroll to position [1367, 0]
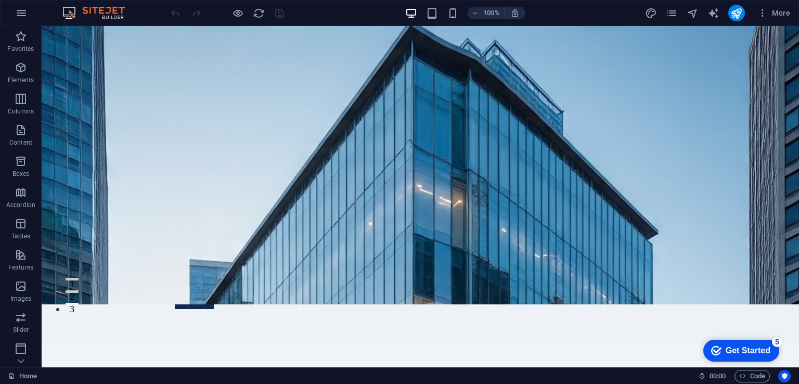
scroll to position [0, 0]
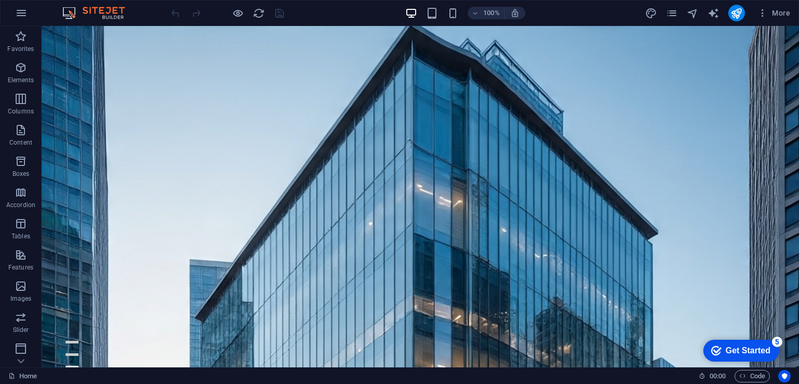
drag, startPoint x: 796, startPoint y: 258, endPoint x: 838, endPoint y: 50, distance: 211.8
